Goal: Task Accomplishment & Management: Complete application form

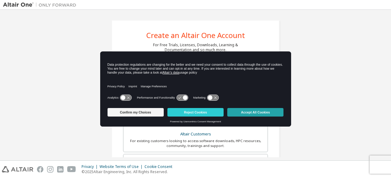
click at [247, 114] on button "Accept All Cookies" at bounding box center [255, 112] width 56 height 9
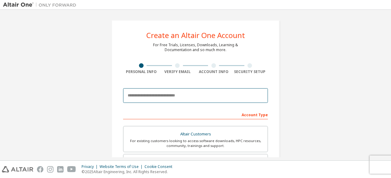
click at [175, 96] on input "email" at bounding box center [195, 95] width 145 height 15
type input "**********"
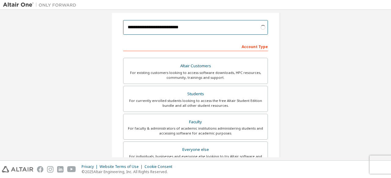
scroll to position [69, 0]
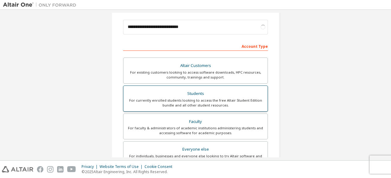
click at [172, 99] on div "For currently enrolled students looking to access the free Altair Student Editi…" at bounding box center [195, 103] width 137 height 10
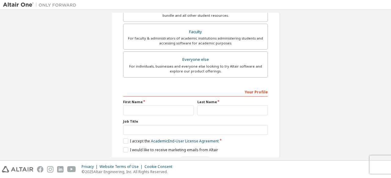
scroll to position [176, 0]
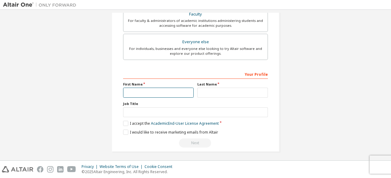
click at [159, 92] on input "text" at bounding box center [158, 93] width 70 height 10
type input "******"
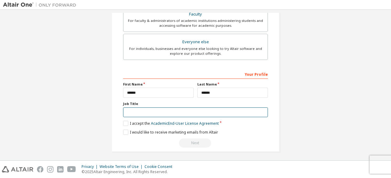
click at [154, 115] on input "text" at bounding box center [195, 113] width 145 height 10
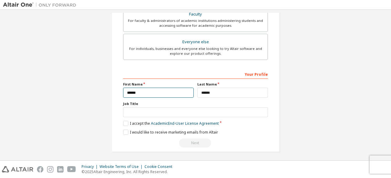
click at [148, 93] on input "******" at bounding box center [158, 93] width 70 height 10
click at [125, 121] on label "I accept the Academic End-User License Agreement" at bounding box center [171, 123] width 96 height 5
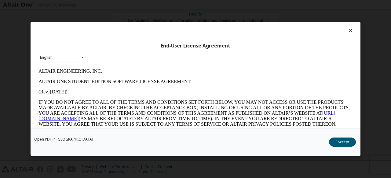
scroll to position [0, 0]
click at [340, 140] on button "I Accept" at bounding box center [342, 142] width 27 height 9
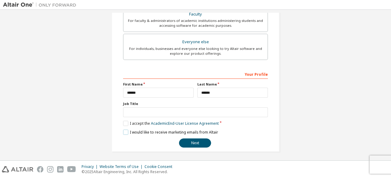
click at [127, 130] on label "I would like to receive marketing emails from Altair" at bounding box center [170, 132] width 95 height 5
click at [201, 142] on button "Next" at bounding box center [195, 143] width 32 height 9
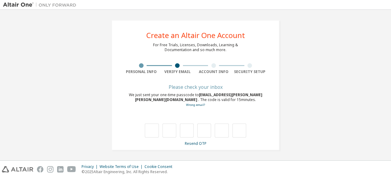
type input "*"
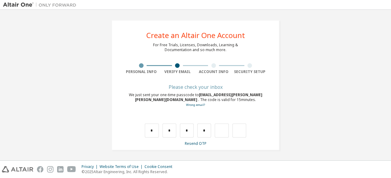
type input "*"
